Goal: Task Accomplishment & Management: Manage account settings

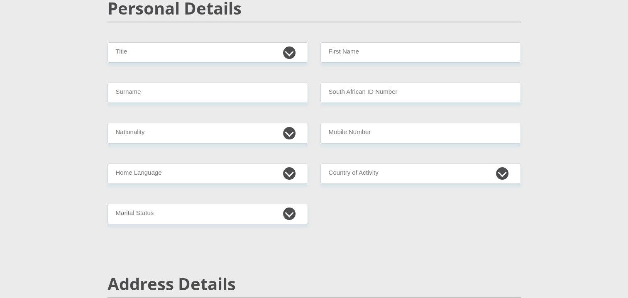
scroll to position [83, 0]
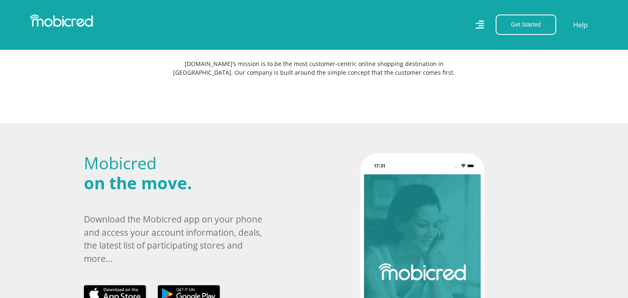
scroll to position [125, 0]
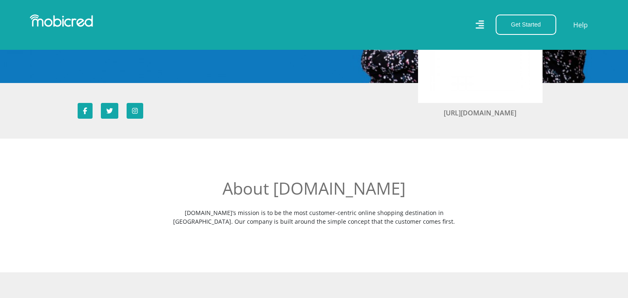
click at [484, 22] on icon at bounding box center [480, 25] width 8 height 12
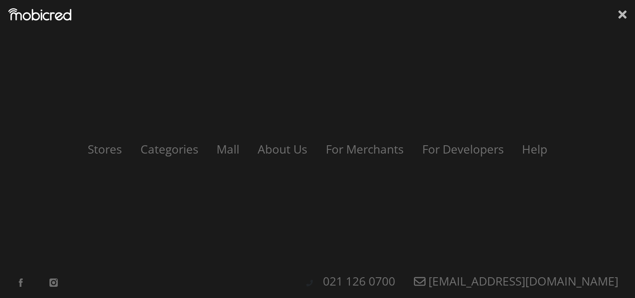
click at [626, 15] on div "Stores Categories Mall About Us For Merchants For Developers Help Sign Up Sign …" at bounding box center [317, 149] width 635 height 298
click at [618, 13] on icon at bounding box center [622, 14] width 8 height 12
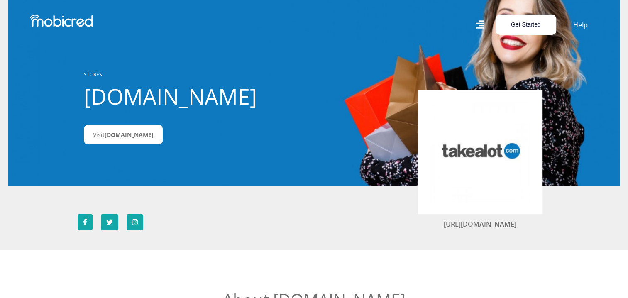
scroll to position [0, 0]
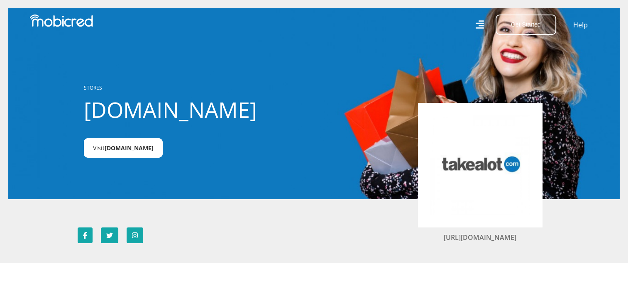
click at [123, 148] on span "Takealot.credit" at bounding box center [129, 148] width 49 height 8
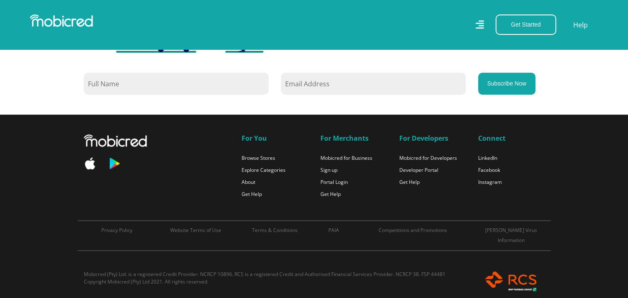
scroll to position [764, 0]
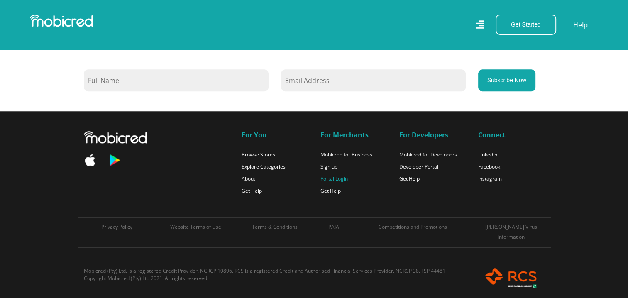
click at [331, 178] on link "Portal Login" at bounding box center [334, 178] width 27 height 7
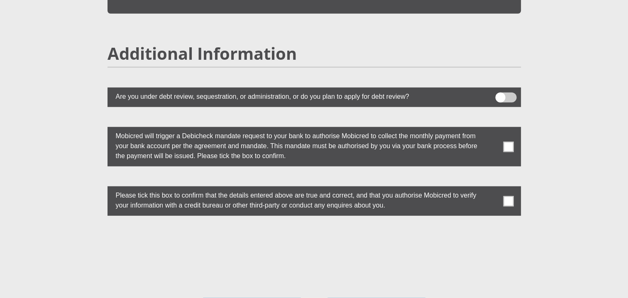
scroll to position [2344, 0]
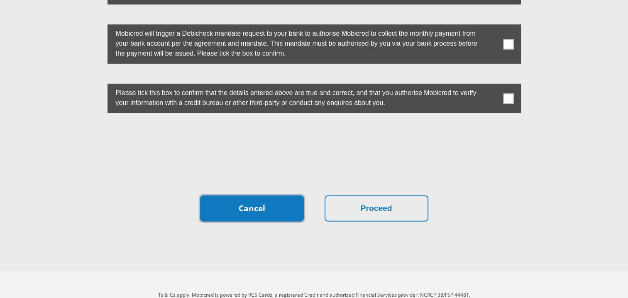
click at [282, 196] on link "Cancel" at bounding box center [252, 209] width 104 height 26
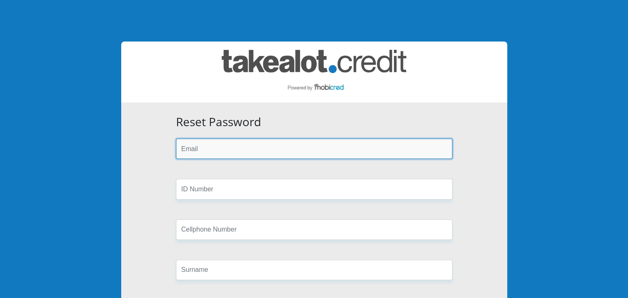
click at [282, 154] on input "email" at bounding box center [314, 149] width 277 height 20
type input "r"
type input "thembam@wefly.org.za"
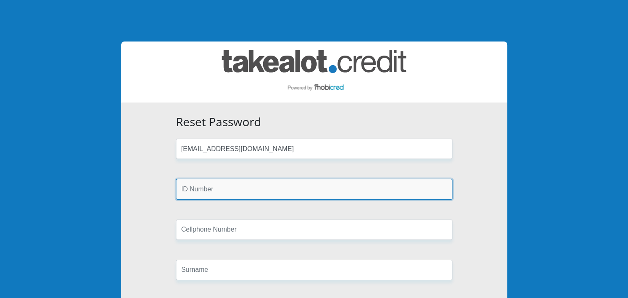
click at [282, 189] on input "text" at bounding box center [314, 189] width 277 height 20
type input "9901166027086"
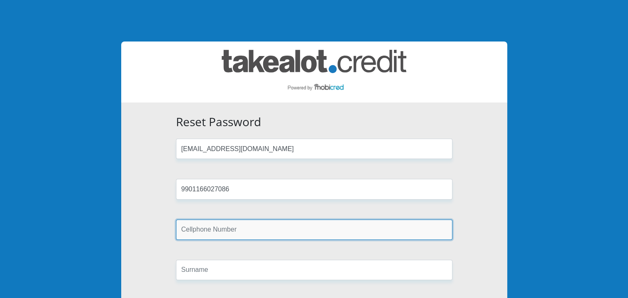
click at [274, 226] on input "text" at bounding box center [314, 230] width 277 height 20
type input "0621974504"
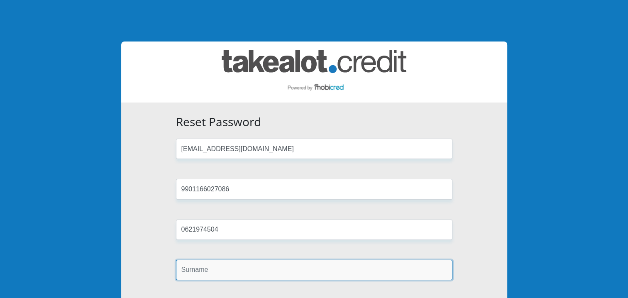
click at [218, 267] on input "text" at bounding box center [314, 270] width 277 height 20
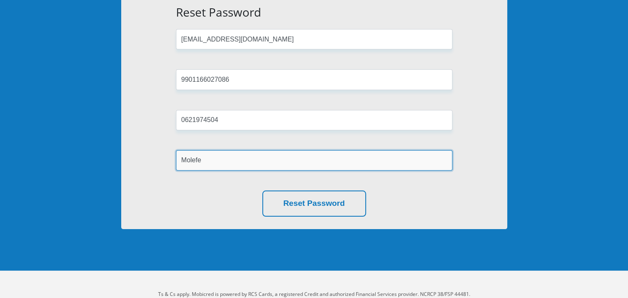
scroll to position [129, 0]
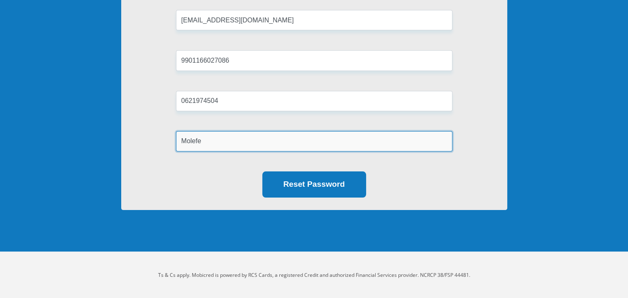
type input "Molefe"
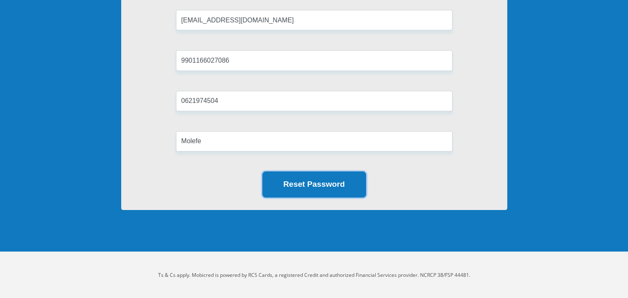
click at [340, 189] on button "Reset Password" at bounding box center [314, 185] width 104 height 26
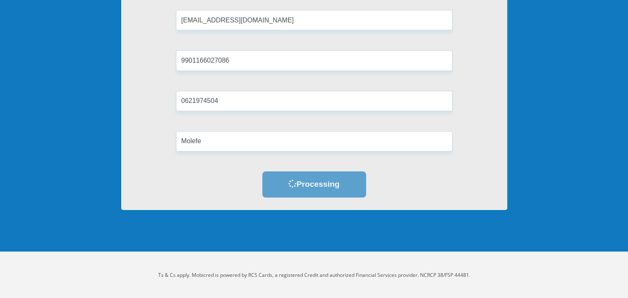
scroll to position [87, 0]
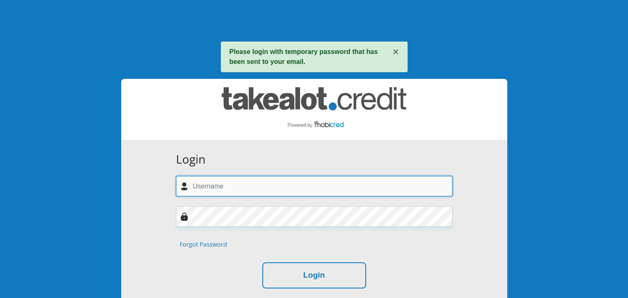
click at [282, 192] on input "text" at bounding box center [314, 186] width 277 height 20
type input "[EMAIL_ADDRESS][DOMAIN_NAME]"
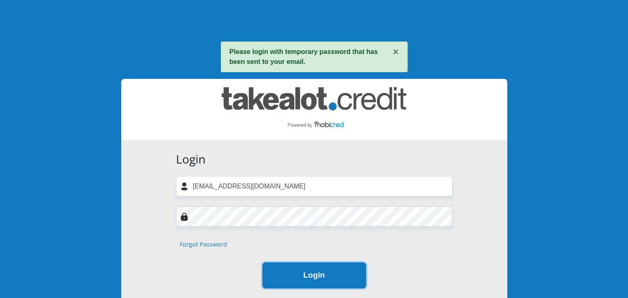
click at [357, 275] on button "Login" at bounding box center [314, 275] width 104 height 26
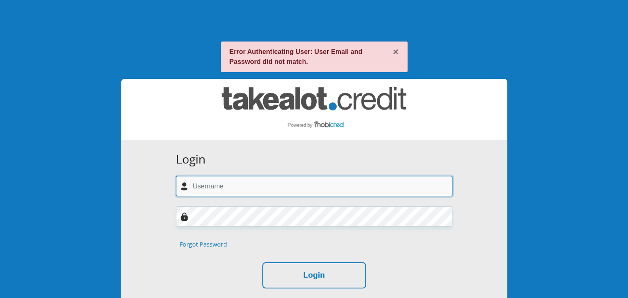
click at [251, 186] on input "text" at bounding box center [314, 186] width 277 height 20
type input "T"
type input "thembam@wefly.org.za"
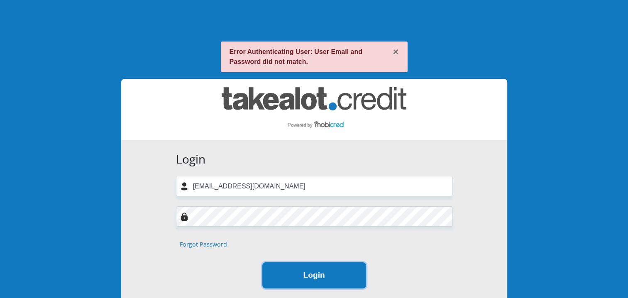
click at [331, 272] on button "Login" at bounding box center [314, 275] width 104 height 26
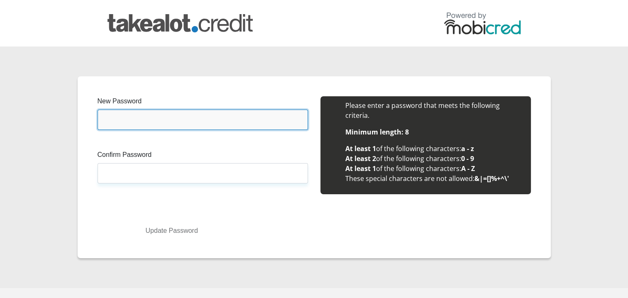
click at [145, 120] on input "New Password" at bounding box center [203, 120] width 211 height 20
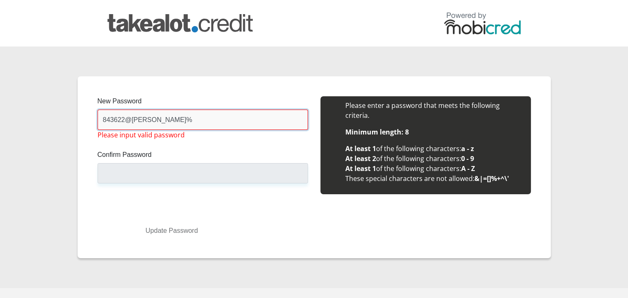
type input "843622@[PERSON_NAME]"
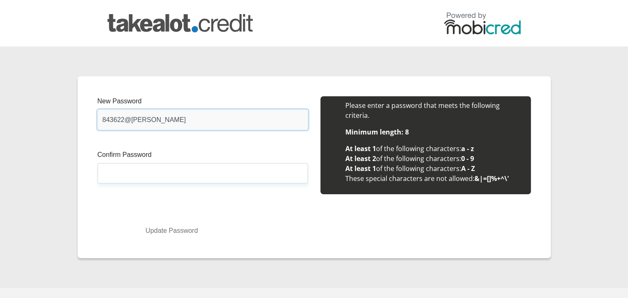
click at [128, 115] on input "843622@[PERSON_NAME]" at bounding box center [203, 120] width 211 height 20
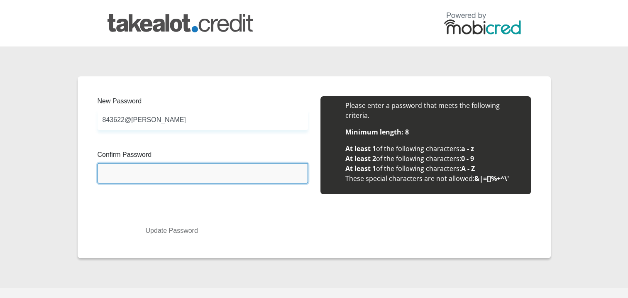
click at [143, 167] on input "Confirm Password" at bounding box center [203, 173] width 211 height 20
paste input "843622@[PERSON_NAME]"
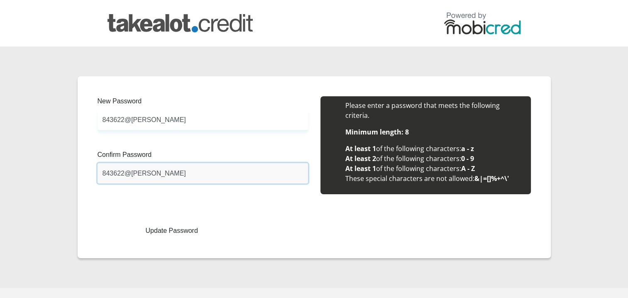
type input "843622@Patrick"
click at [190, 233] on button "Update Password" at bounding box center [172, 230] width 136 height 15
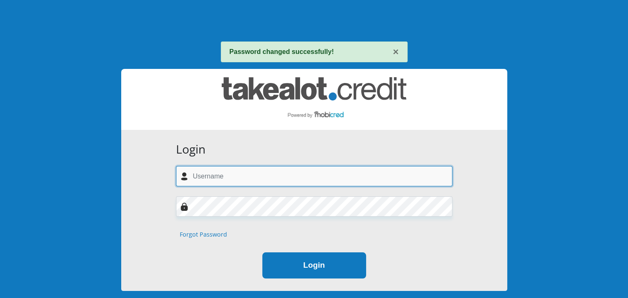
type input "[EMAIL_ADDRESS][DOMAIN_NAME]"
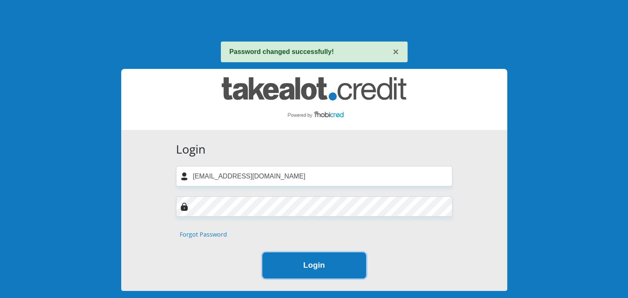
click at [344, 272] on button "Login" at bounding box center [314, 266] width 104 height 26
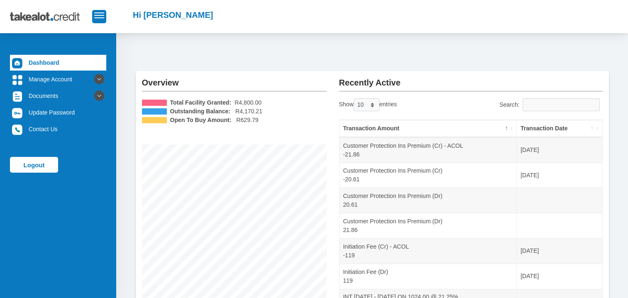
scroll to position [2, 0]
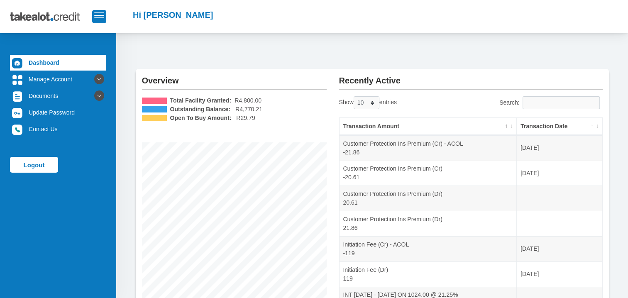
scroll to position [2, 0]
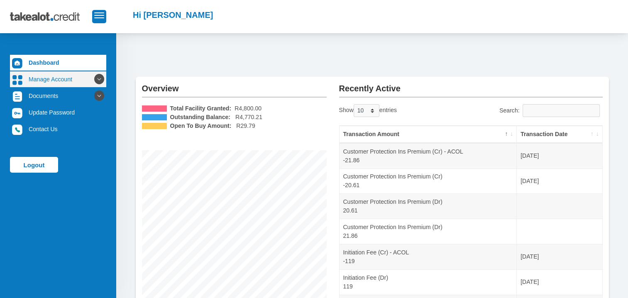
click at [92, 76] on icon at bounding box center [99, 79] width 14 height 14
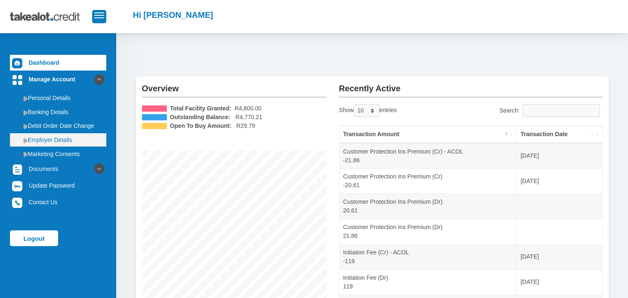
click at [67, 138] on link "Employer Details" at bounding box center [58, 139] width 96 height 13
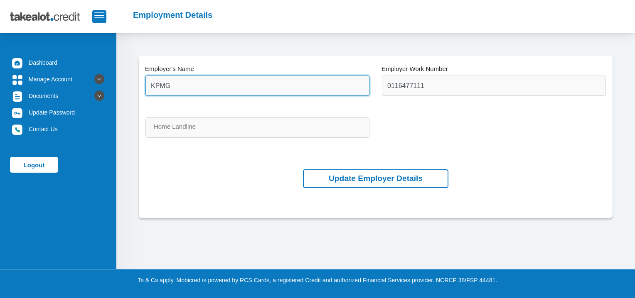
click at [307, 88] on input "KPMG" at bounding box center [257, 86] width 224 height 20
